Goal: Transaction & Acquisition: Download file/media

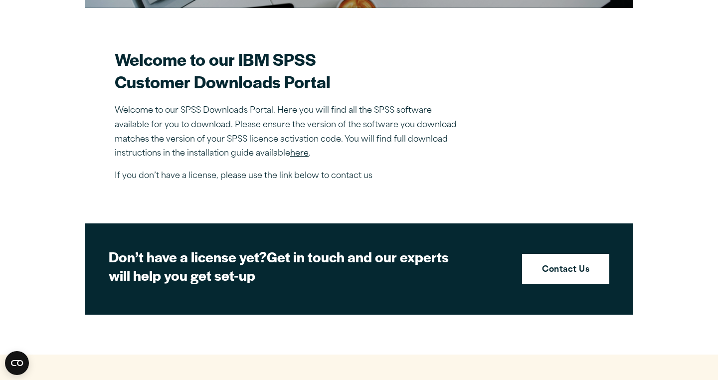
click at [302, 153] on link "here" at bounding box center [299, 153] width 18 height 8
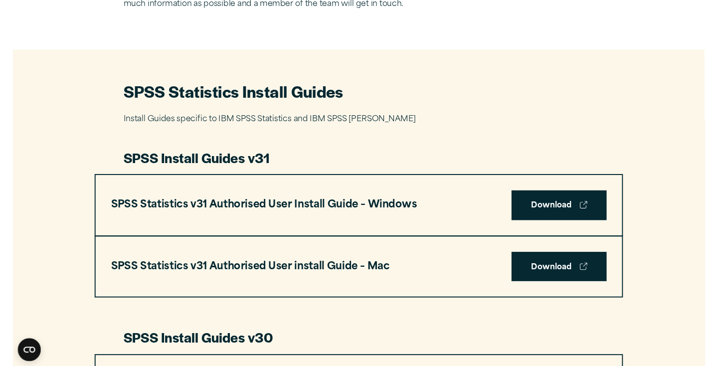
scroll to position [427, 0]
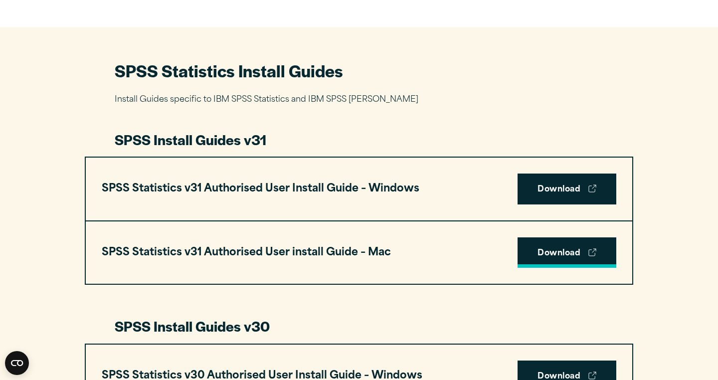
click at [543, 254] on link "Download" at bounding box center [566, 252] width 99 height 31
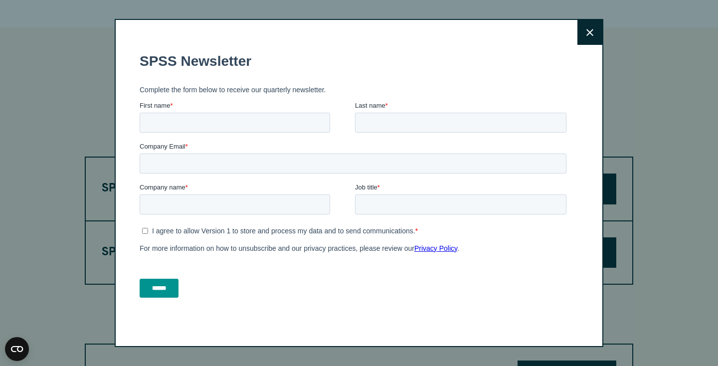
click at [576, 37] on div "Close" at bounding box center [359, 183] width 488 height 328
click at [583, 37] on button "Close" at bounding box center [589, 32] width 25 height 25
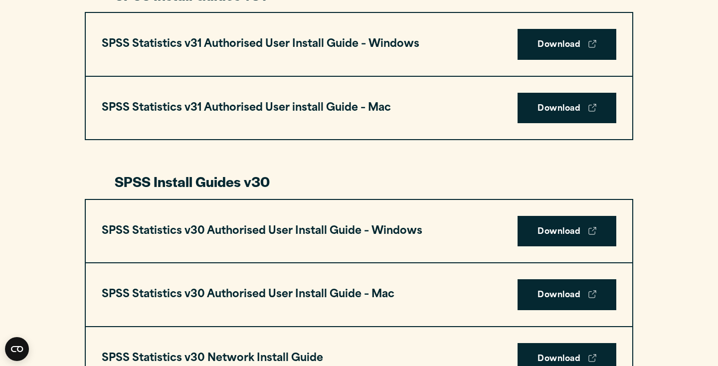
scroll to position [560, 0]
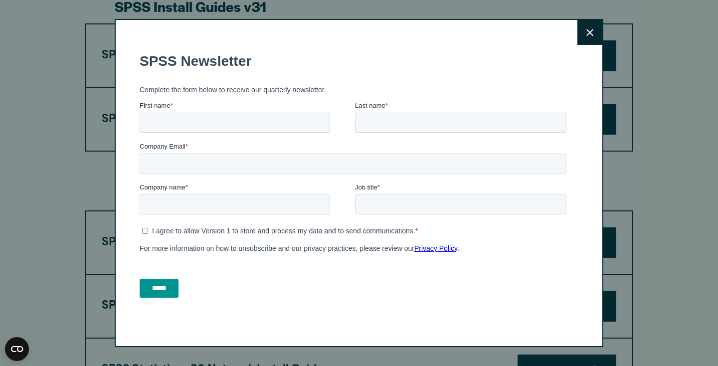
click at [593, 32] on button "Close" at bounding box center [589, 32] width 25 height 25
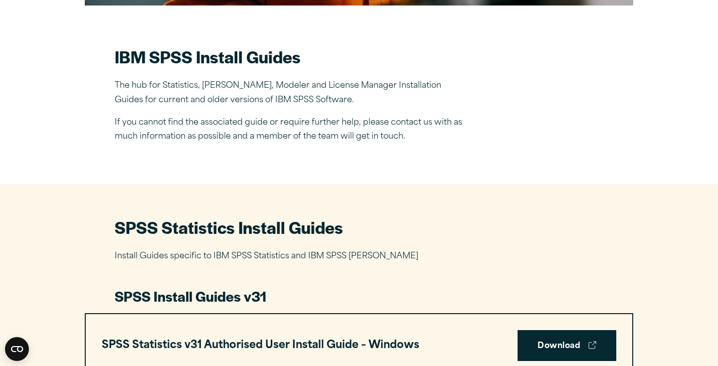
scroll to position [250, 0]
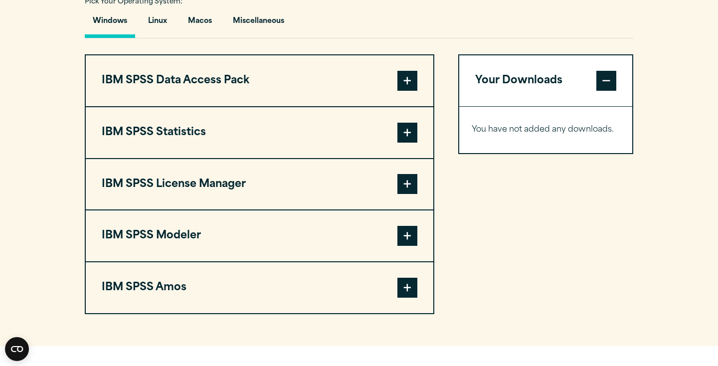
scroll to position [753, 0]
click at [403, 87] on span at bounding box center [407, 80] width 20 height 20
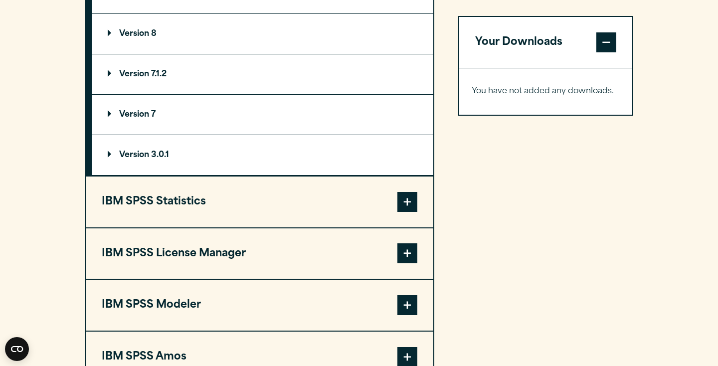
scroll to position [887, 0]
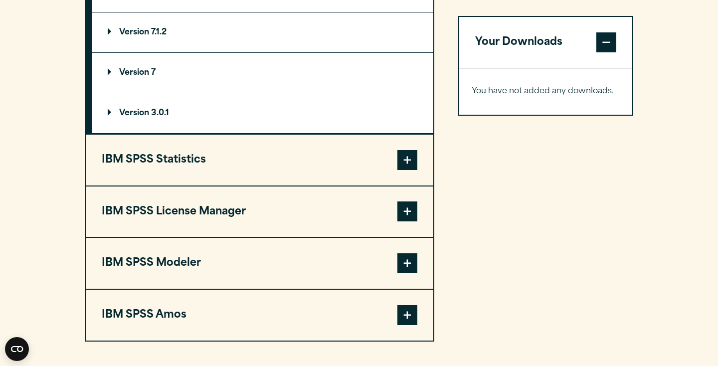
click at [249, 174] on button "IBM SPSS Statistics" at bounding box center [259, 160] width 347 height 51
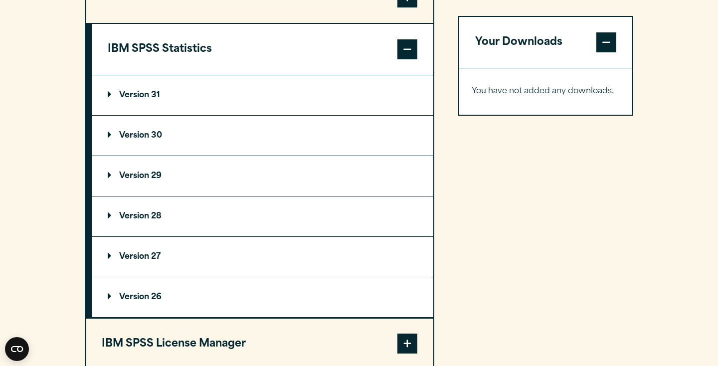
scroll to position [837, 0]
click at [159, 101] on summary "Version 31" at bounding box center [262, 95] width 341 height 40
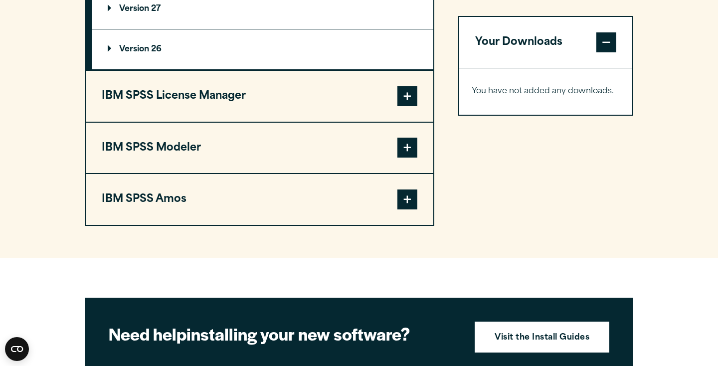
scroll to position [1202, 0]
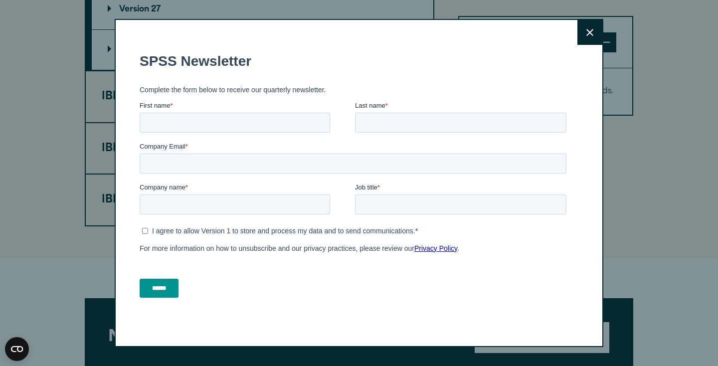
click at [592, 34] on icon at bounding box center [589, 32] width 7 height 7
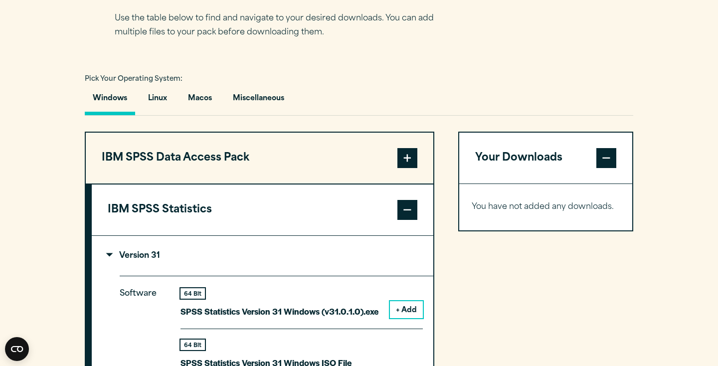
scroll to position [652, 0]
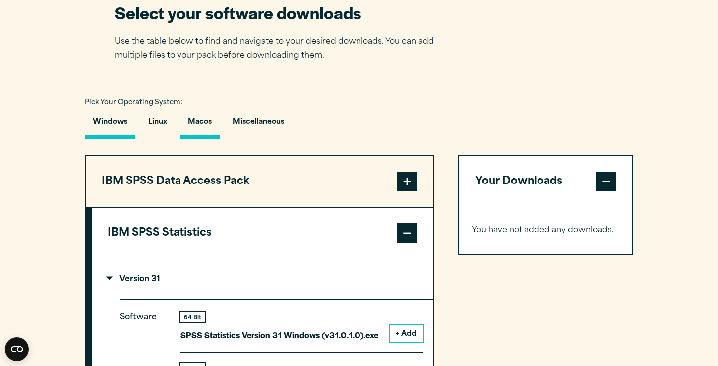
click at [204, 131] on button "Macos" at bounding box center [200, 124] width 40 height 28
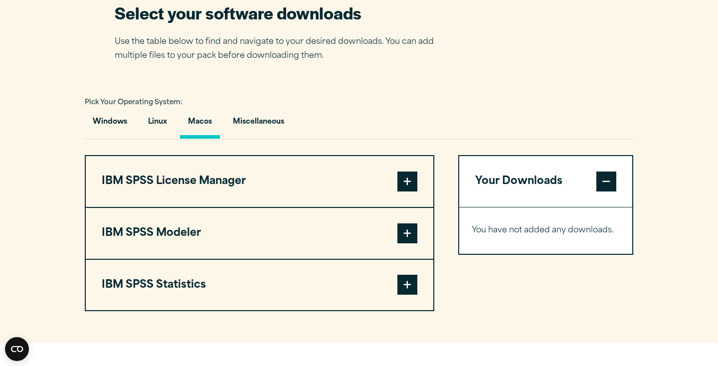
click at [201, 288] on button "IBM SPSS Statistics" at bounding box center [259, 285] width 347 height 51
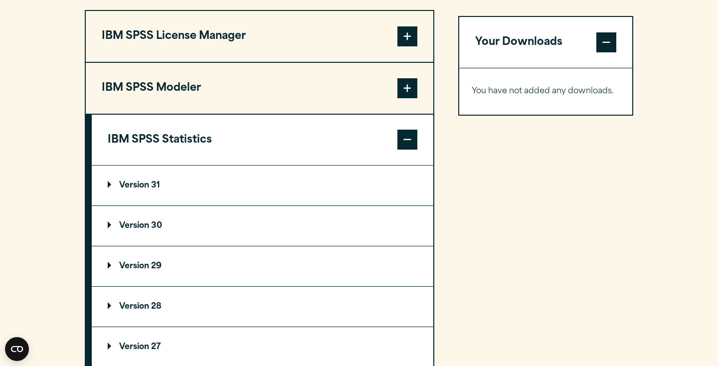
scroll to position [805, 0]
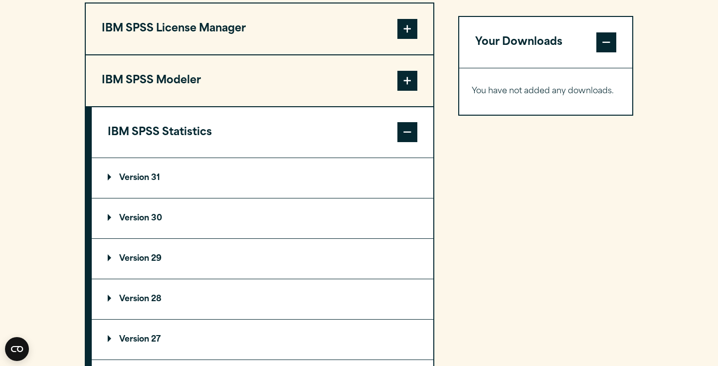
click at [161, 186] on summary "Version 31" at bounding box center [262, 178] width 341 height 40
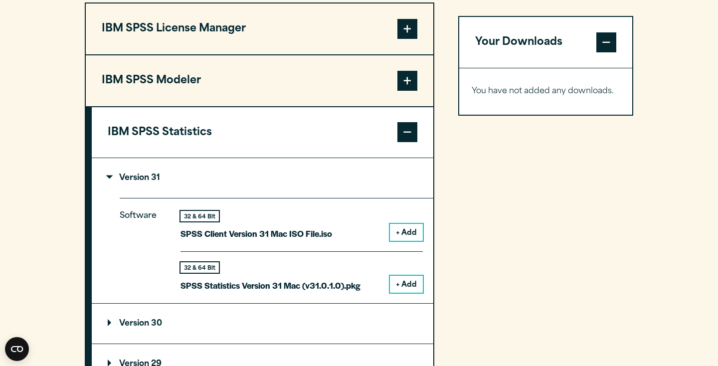
click at [404, 278] on button "+ Add" at bounding box center [406, 284] width 33 height 17
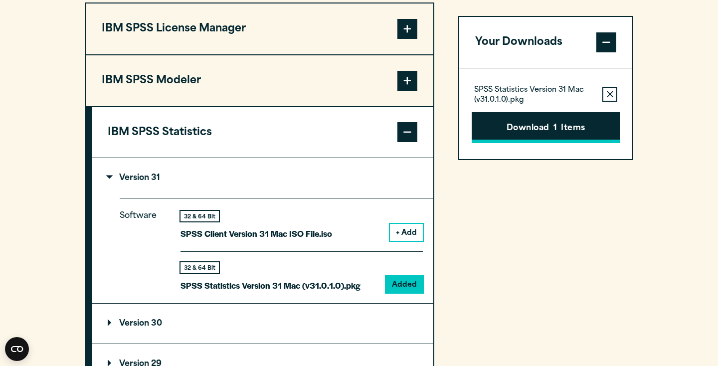
click at [548, 117] on button "Download 1 Items" at bounding box center [545, 127] width 148 height 31
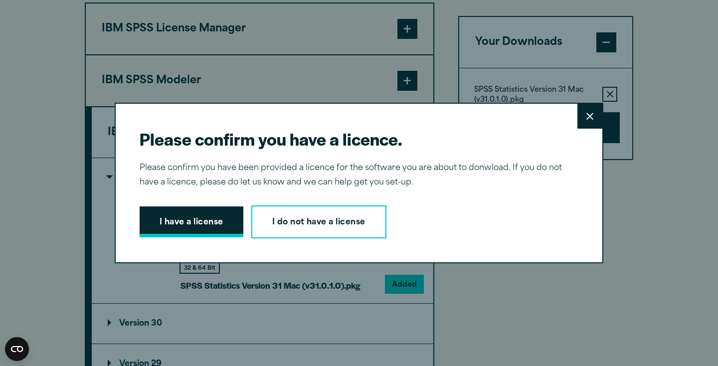
click at [200, 229] on button "I have a license" at bounding box center [192, 221] width 104 height 31
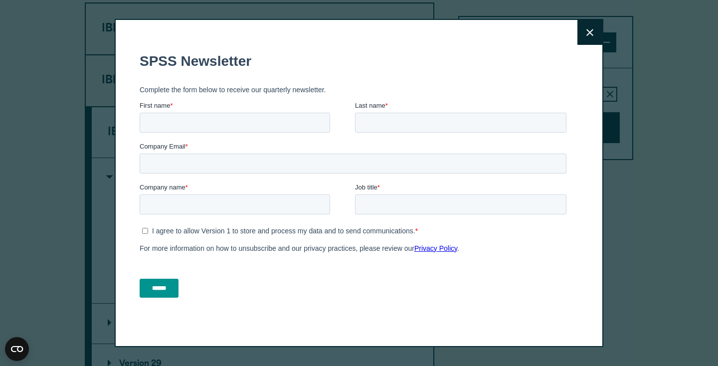
click at [583, 37] on button "Close" at bounding box center [589, 32] width 25 height 25
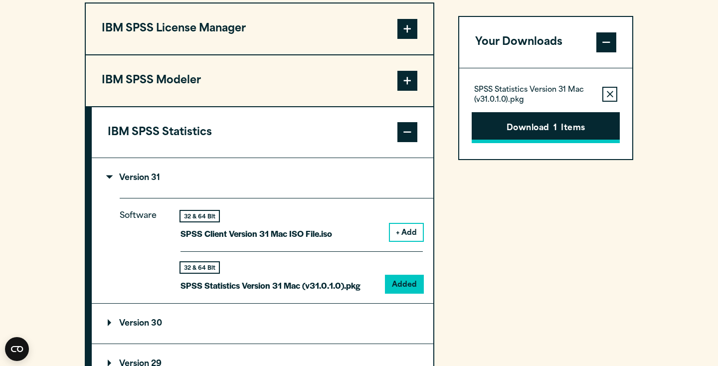
click at [552, 130] on button "Download 1 Items" at bounding box center [545, 127] width 148 height 31
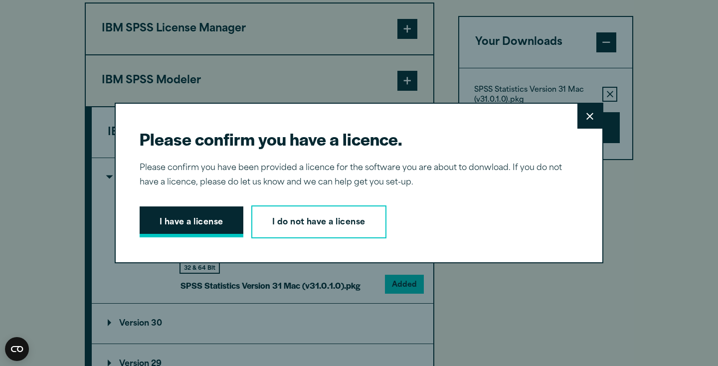
click at [219, 230] on button "I have a license" at bounding box center [192, 221] width 104 height 31
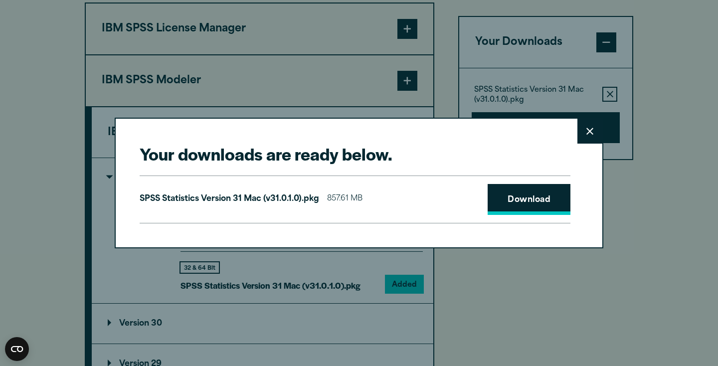
click at [505, 195] on link "Download" at bounding box center [528, 199] width 83 height 31
click at [582, 133] on button "Close" at bounding box center [589, 131] width 25 height 25
